Goal: Navigation & Orientation: Find specific page/section

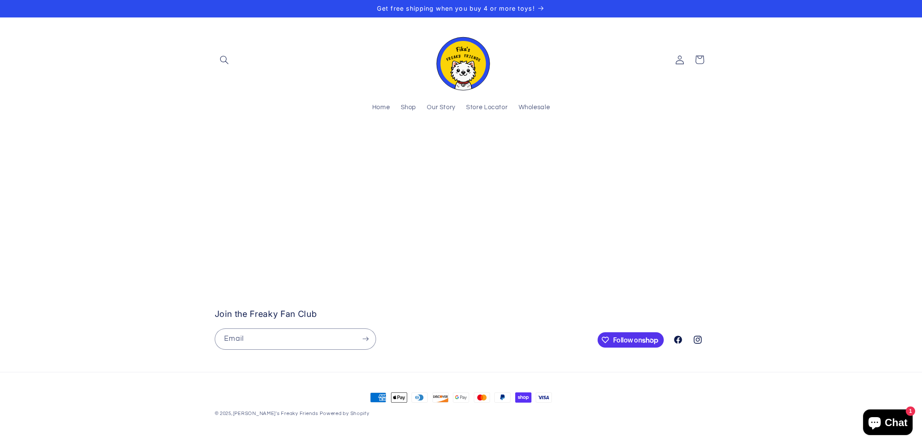
scroll to position [107, 0]
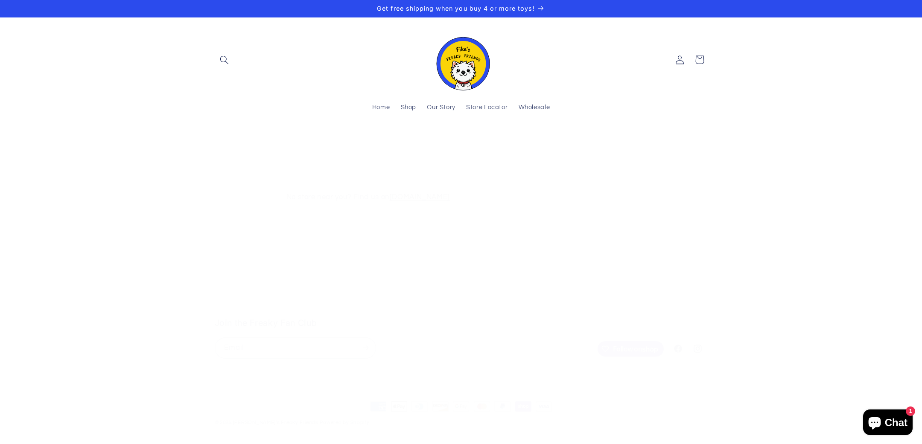
scroll to position [183, 0]
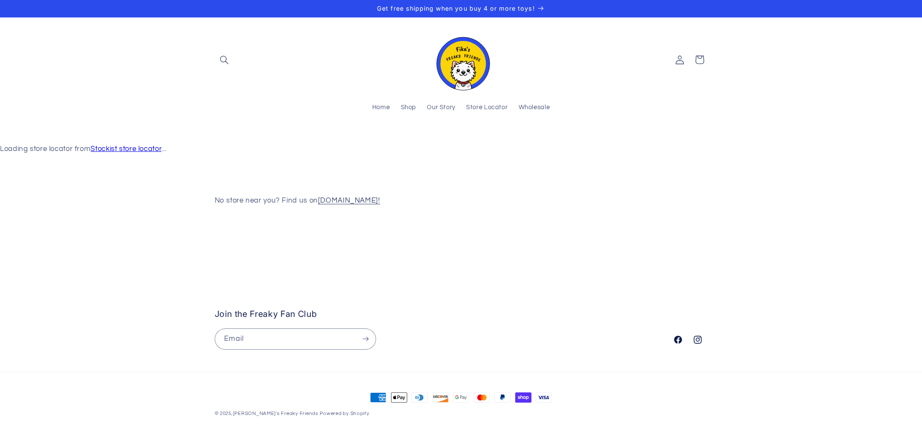
scroll to position [183, 0]
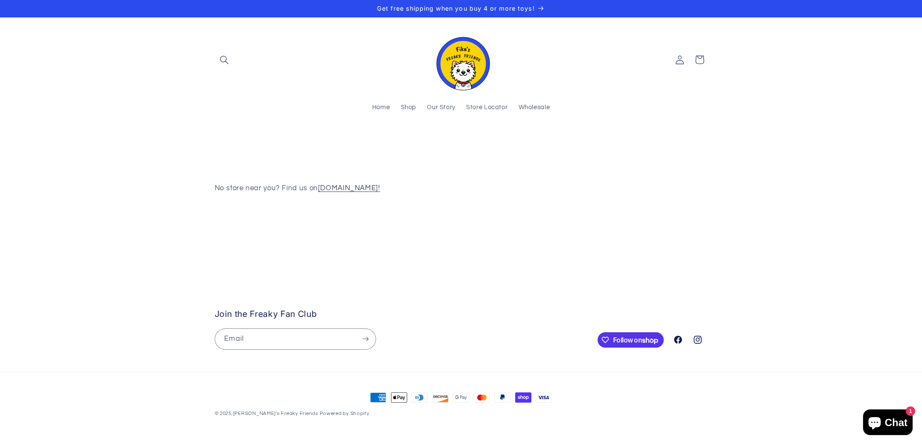
scroll to position [168, 0]
